Goal: Find specific page/section: Find specific page/section

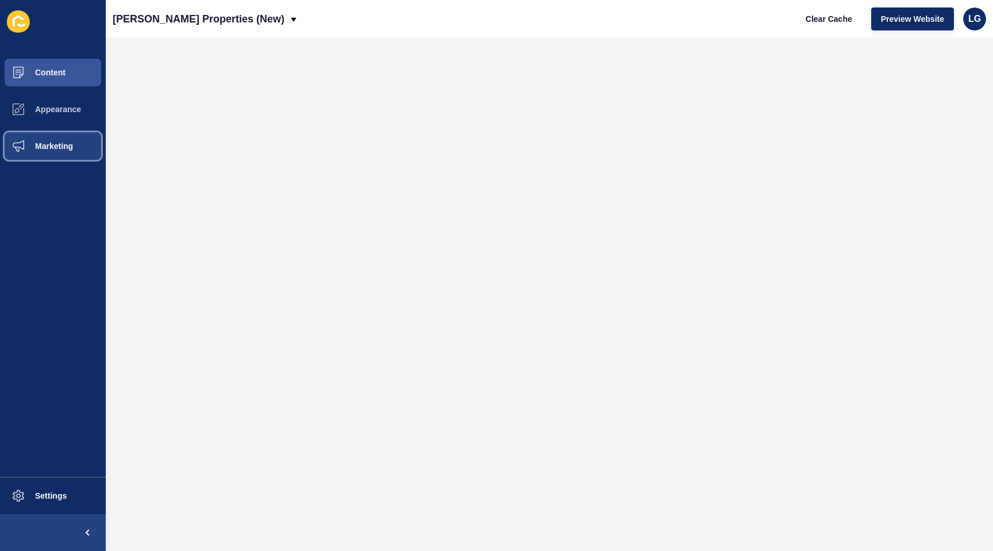
click at [71, 141] on span "Marketing" at bounding box center [35, 145] width 75 height 9
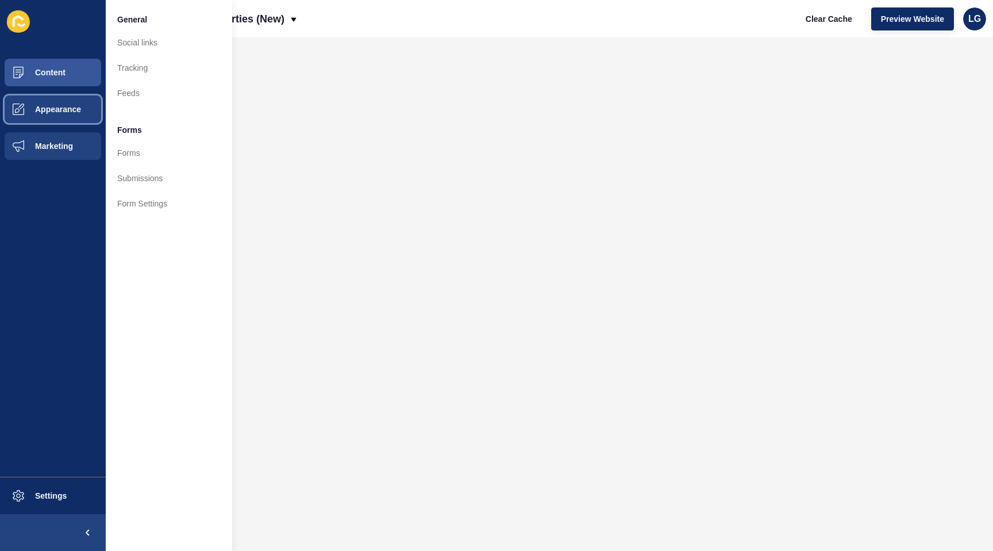
click at [76, 107] on span "Appearance" at bounding box center [39, 109] width 83 height 9
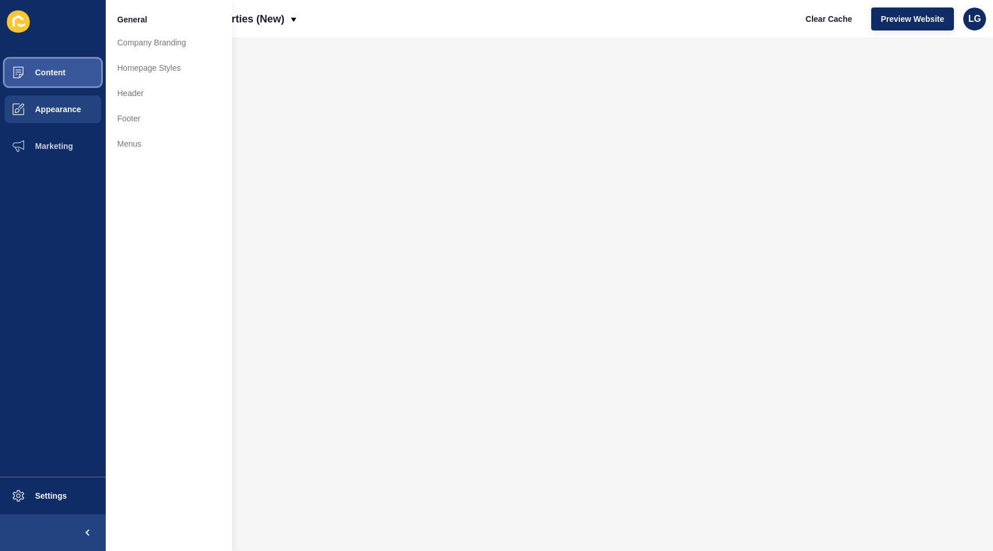
click at [76, 71] on button "Content" at bounding box center [53, 72] width 106 height 37
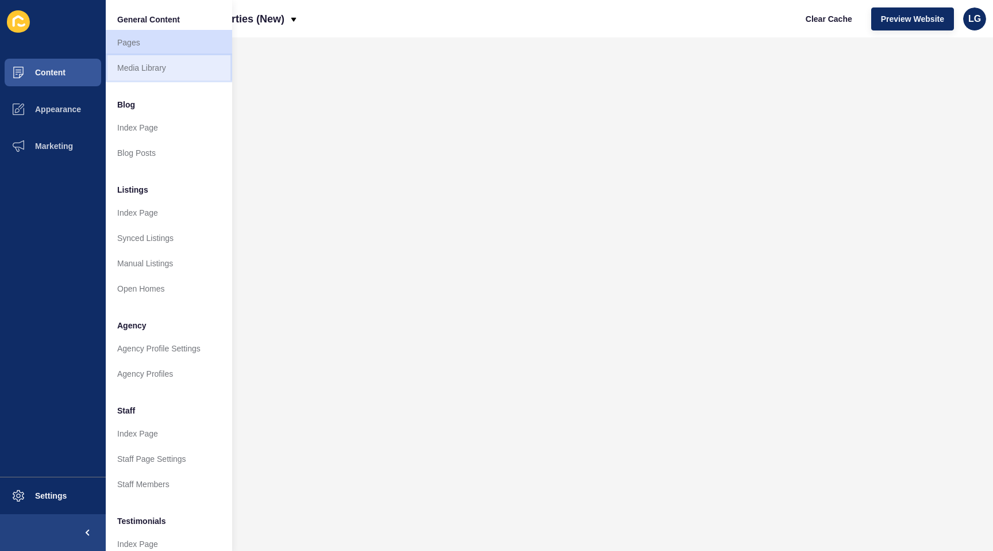
click at [124, 68] on link "Media Library" at bounding box center [169, 67] width 126 height 25
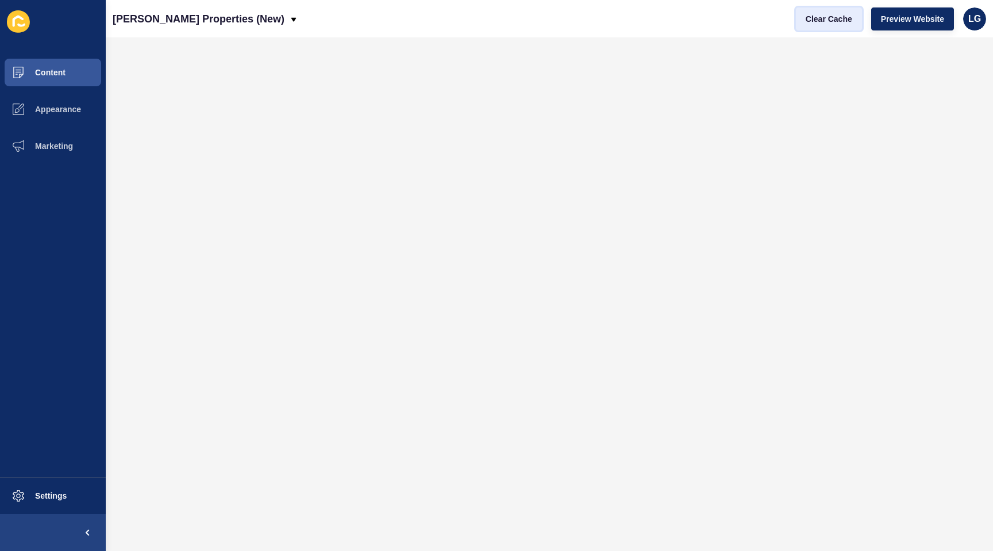
click at [820, 19] on span "Clear Cache" at bounding box center [829, 18] width 47 height 11
